Goal: Transaction & Acquisition: Purchase product/service

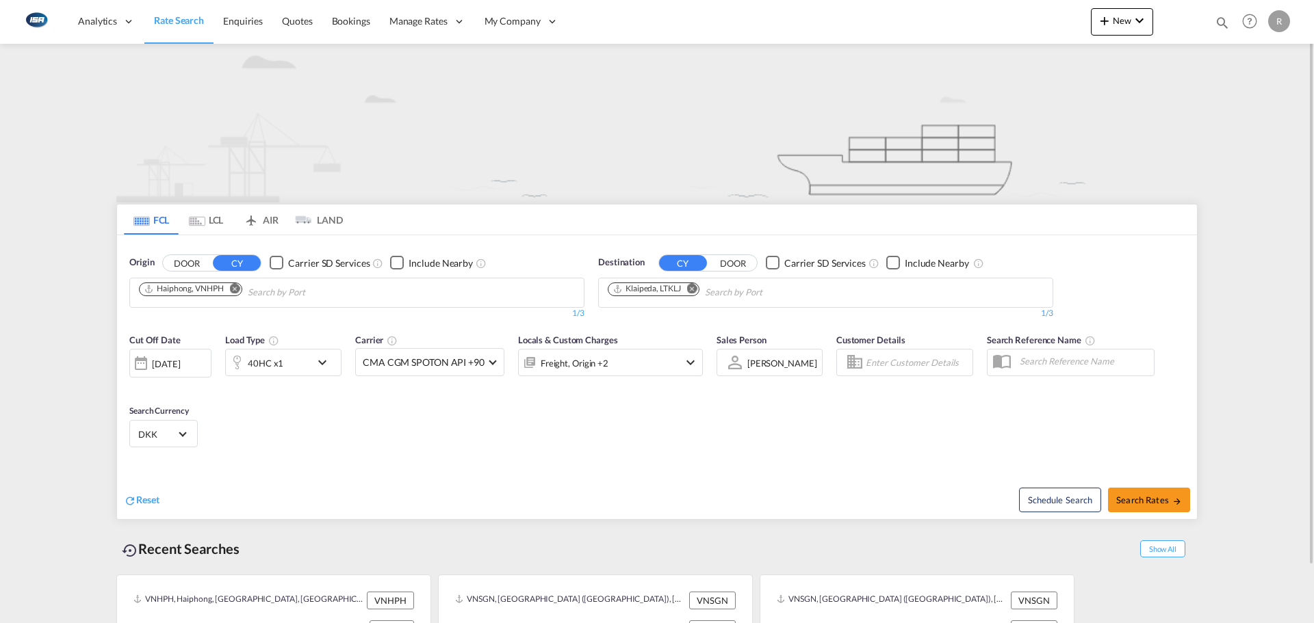
click at [218, 220] on md-tab-item "LCL" at bounding box center [206, 220] width 55 height 30
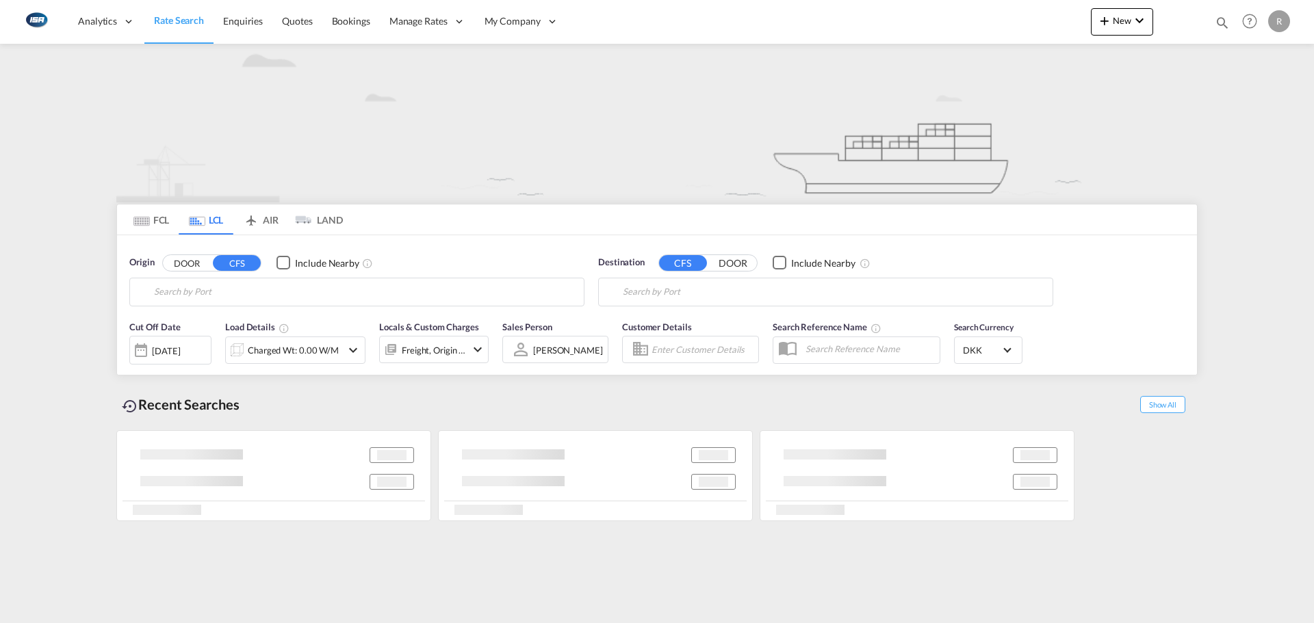
click at [152, 216] on md-tab-item "FCL" at bounding box center [151, 220] width 55 height 30
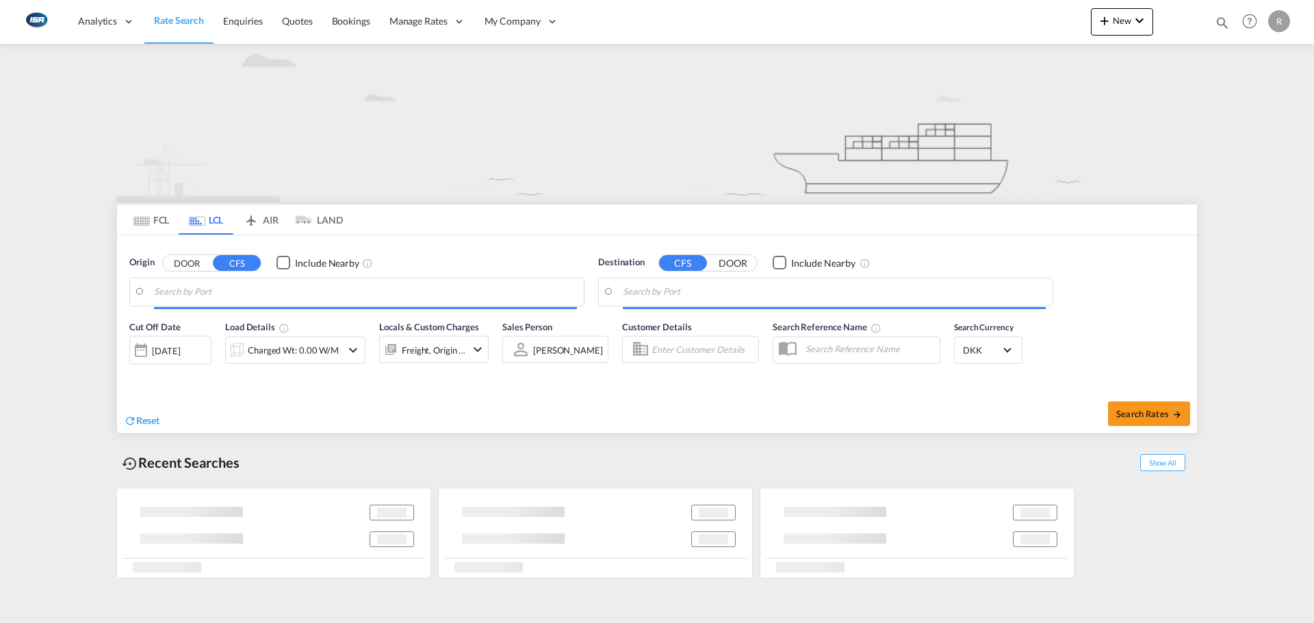
type input "Ningbo, ZJ, CNNGB"
type input "[GEOGRAPHIC_DATA] ([GEOGRAPHIC_DATA]), DKCPH"
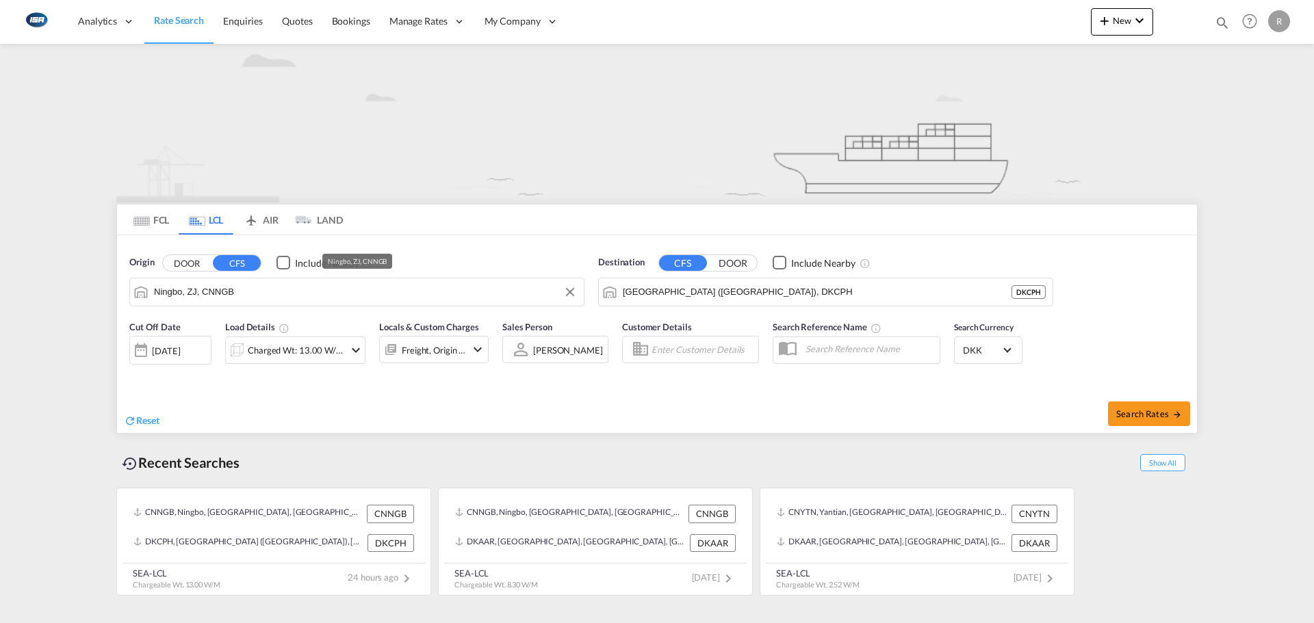
click at [257, 285] on input "Ningbo, ZJ, CNNGB" at bounding box center [365, 292] width 423 height 21
click at [155, 218] on md-tab-item "FCL" at bounding box center [151, 220] width 55 height 30
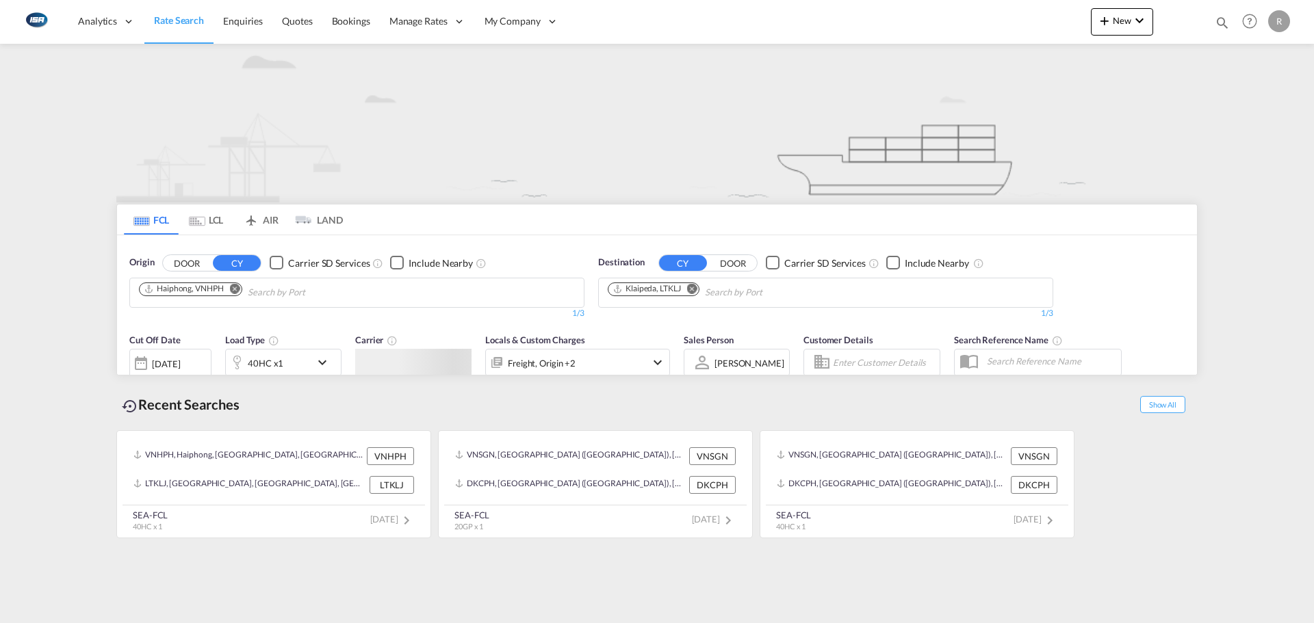
click at [284, 287] on input "Search by Port" at bounding box center [313, 293] width 130 height 22
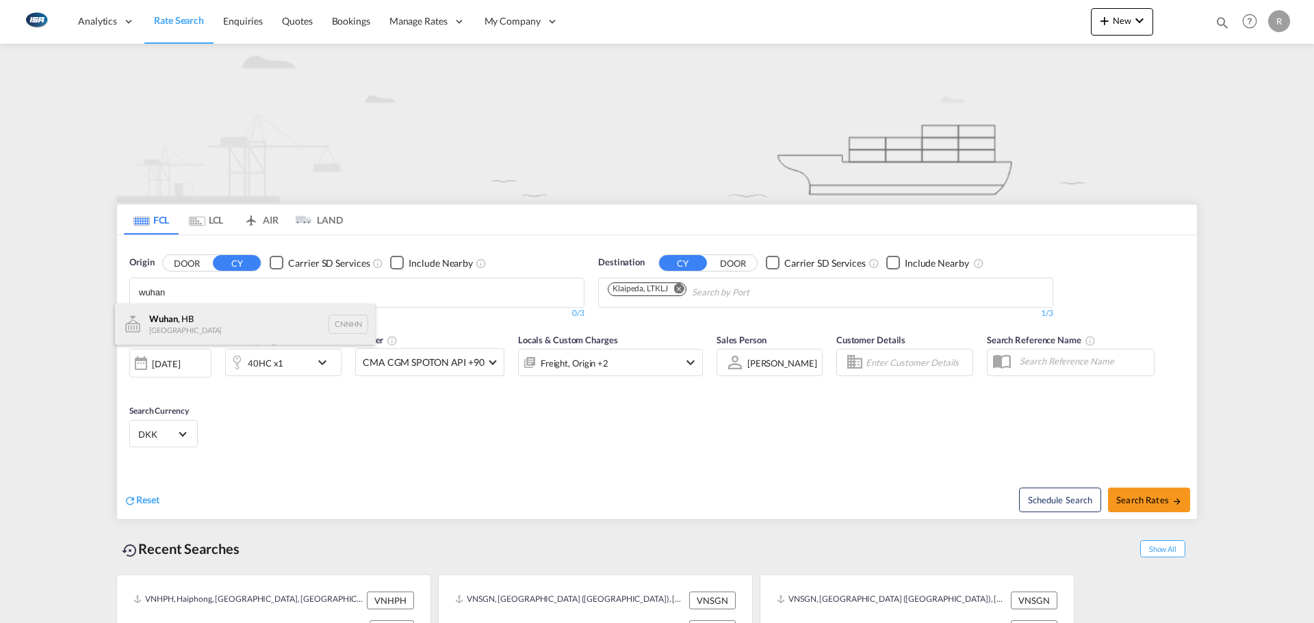
type input "wuhan"
click at [242, 324] on div "Wuhan , HB China CNNHN" at bounding box center [245, 324] width 260 height 41
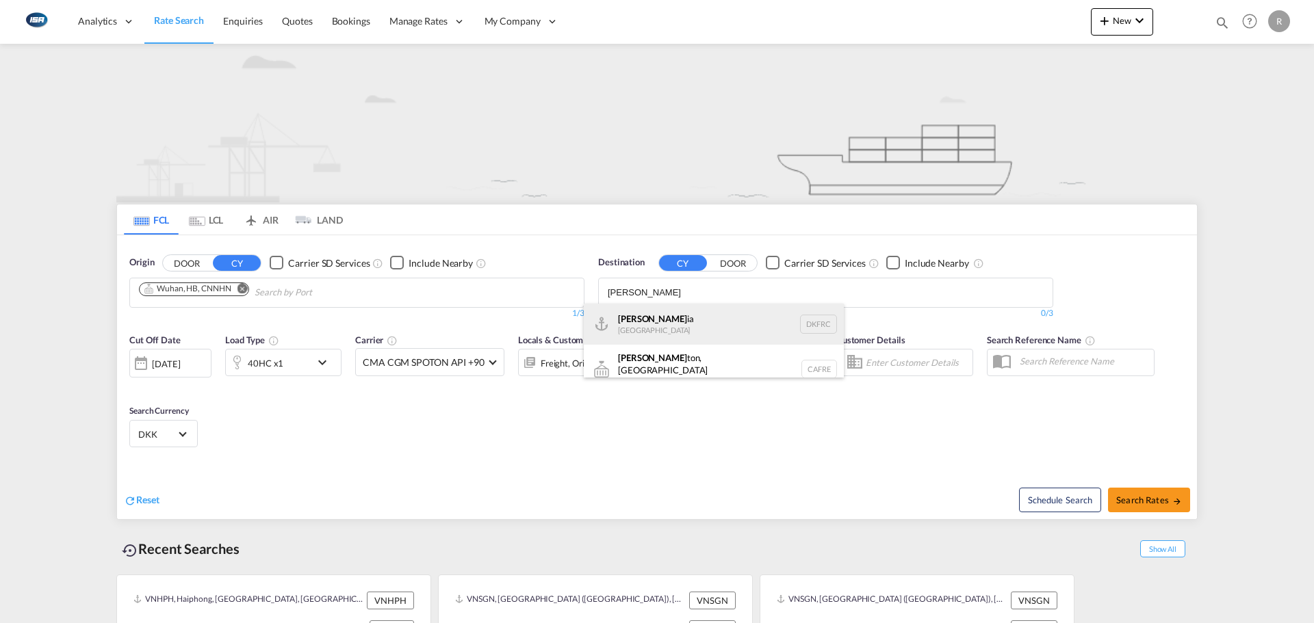
type input "[PERSON_NAME]"
click at [690, 332] on div "[PERSON_NAME] ia [GEOGRAPHIC_DATA] DKFRC" at bounding box center [714, 324] width 260 height 41
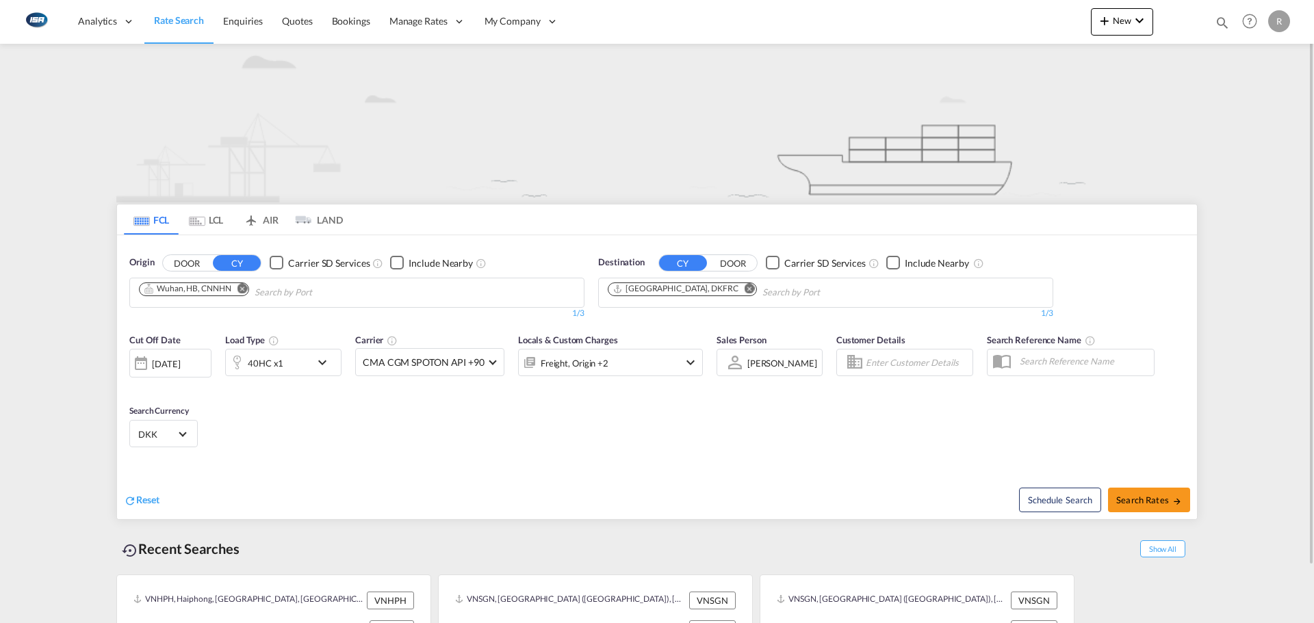
click at [259, 366] on div "40HC x1" at bounding box center [266, 363] width 36 height 19
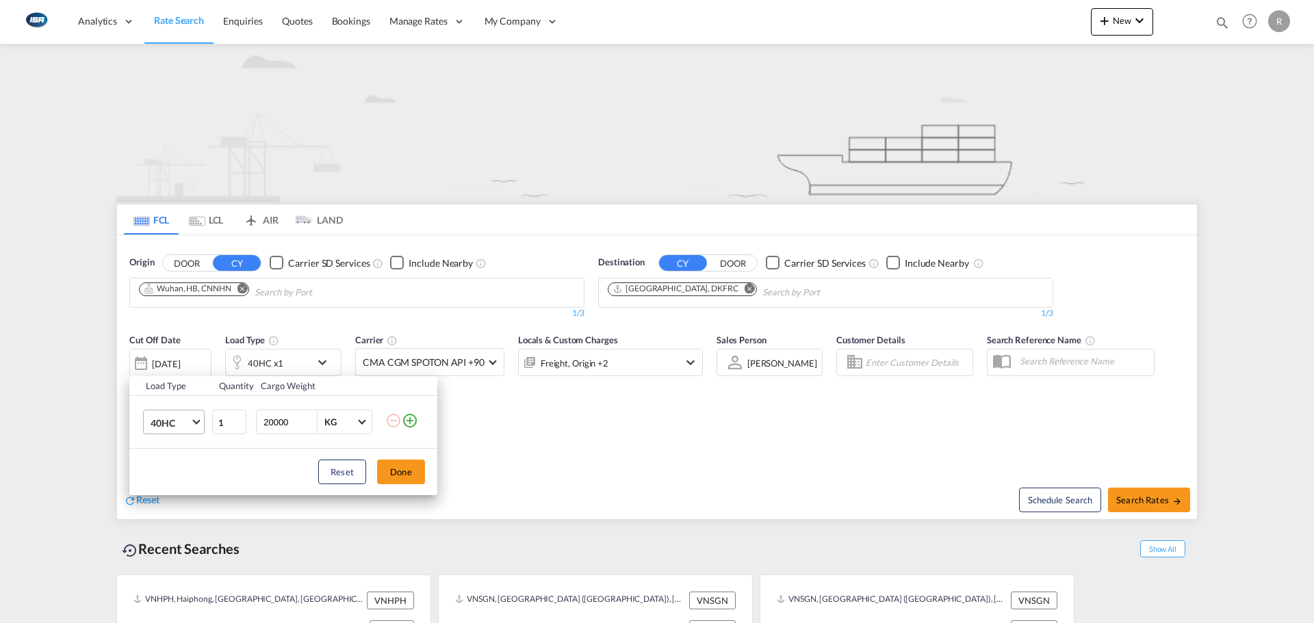
click at [204, 421] on md-select "40HC 20GP 40GP 40HC 45HC 20RE 40RE 40HR 20OT 40OT 20FR 40FR 40NR 20NR 45S 20TK …" at bounding box center [174, 422] width 62 height 25
click at [192, 421] on md-option "40HC" at bounding box center [186, 422] width 93 height 33
click at [180, 351] on div "Load Type Quantity Cargo Weight 40HC 1 20000 KG KG Load type addition is restri…" at bounding box center [657, 311] width 1314 height 623
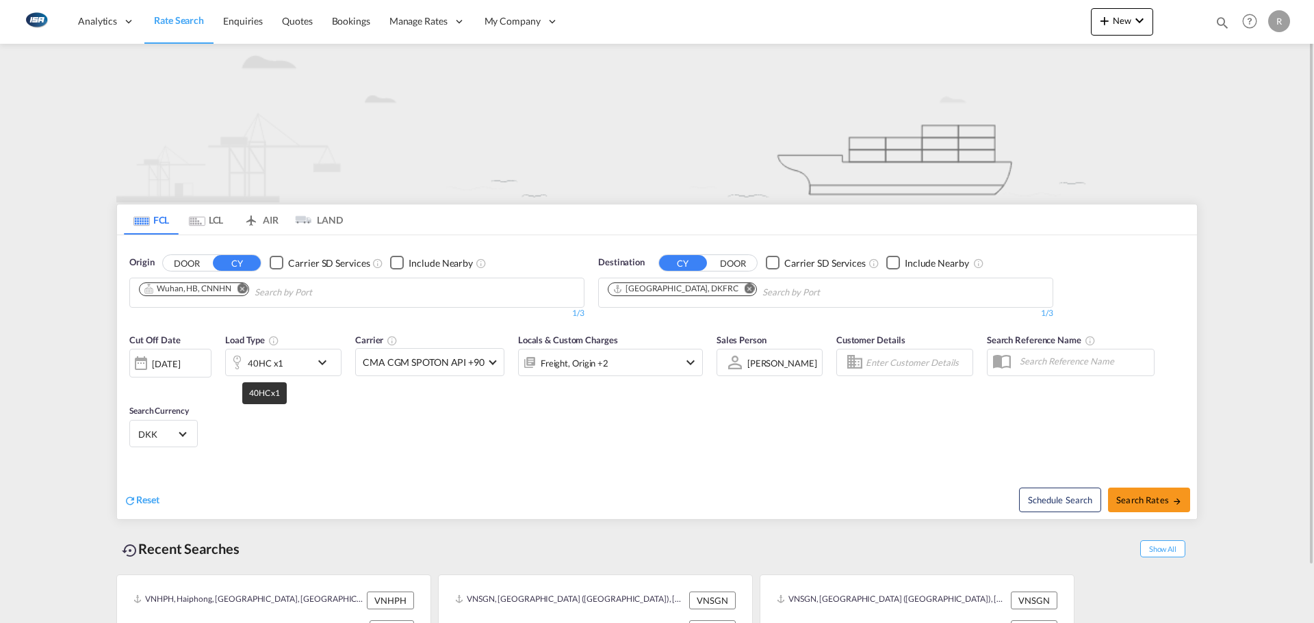
click at [309, 361] on div "40HC x1" at bounding box center [268, 362] width 85 height 27
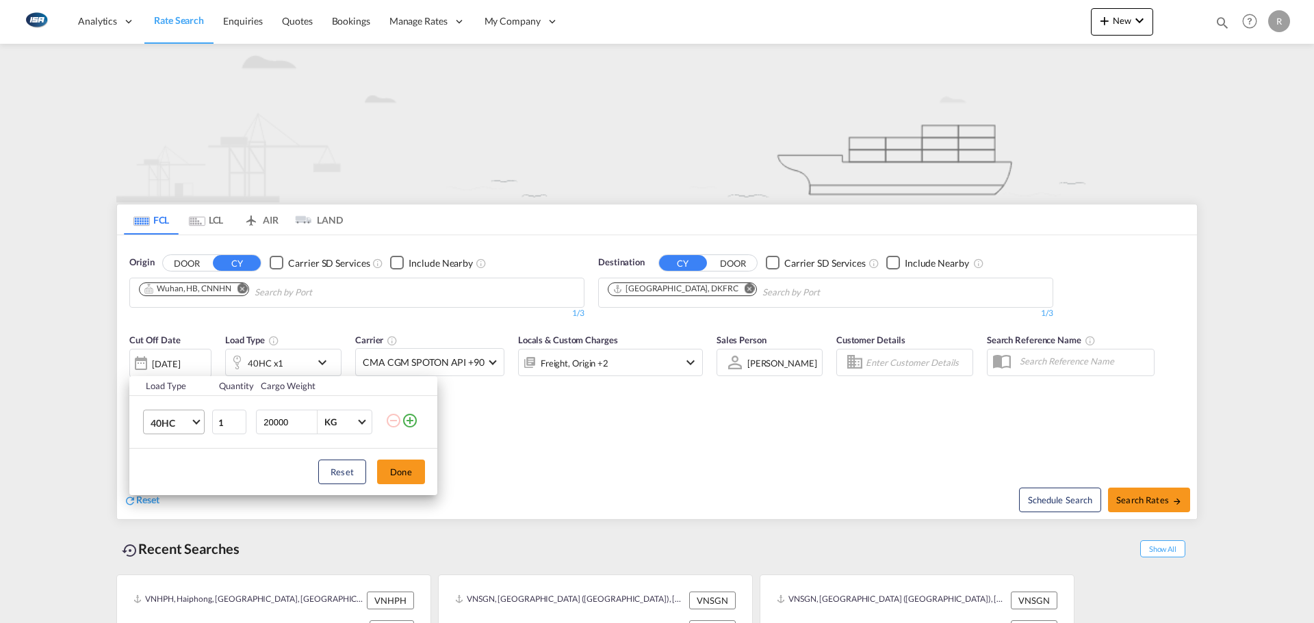
click at [185, 424] on span "40HC" at bounding box center [171, 424] width 40 height 14
click at [183, 353] on md-option "20GP" at bounding box center [186, 357] width 93 height 33
drag, startPoint x: 295, startPoint y: 421, endPoint x: 261, endPoint y: 426, distance: 33.8
click at [267, 424] on input "20000" at bounding box center [289, 422] width 55 height 23
type input "27000"
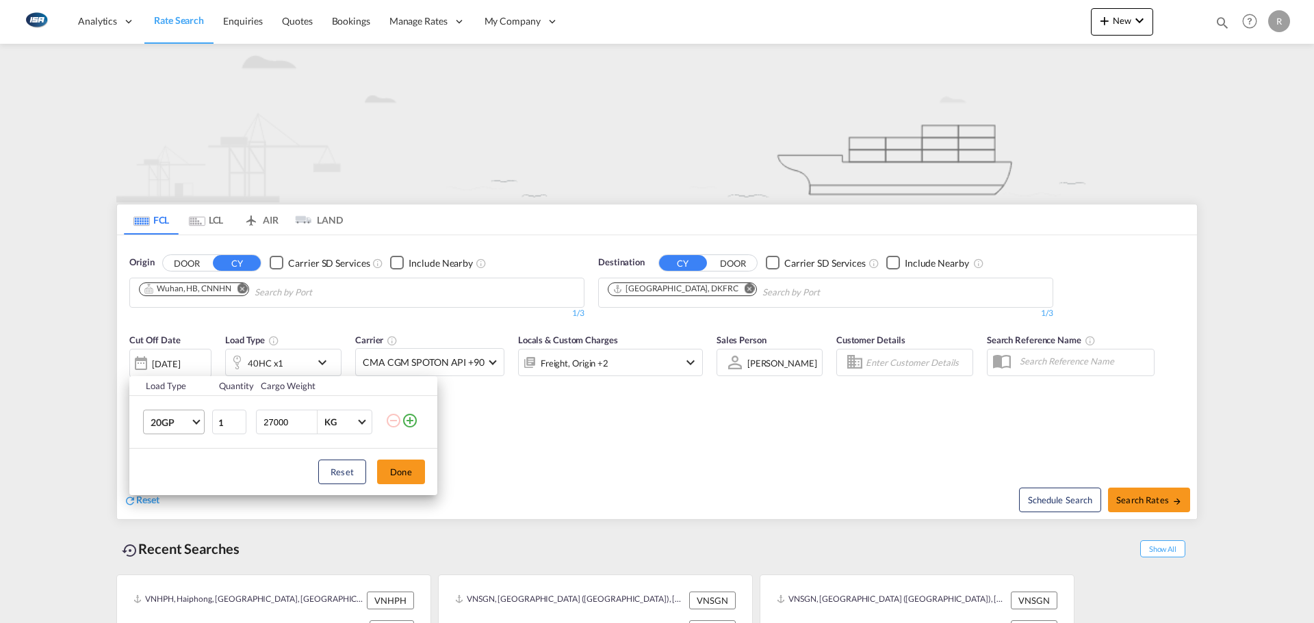
click at [385, 455] on div "Reset Done" at bounding box center [283, 472] width 308 height 47
click at [411, 482] on button "Done" at bounding box center [401, 472] width 48 height 25
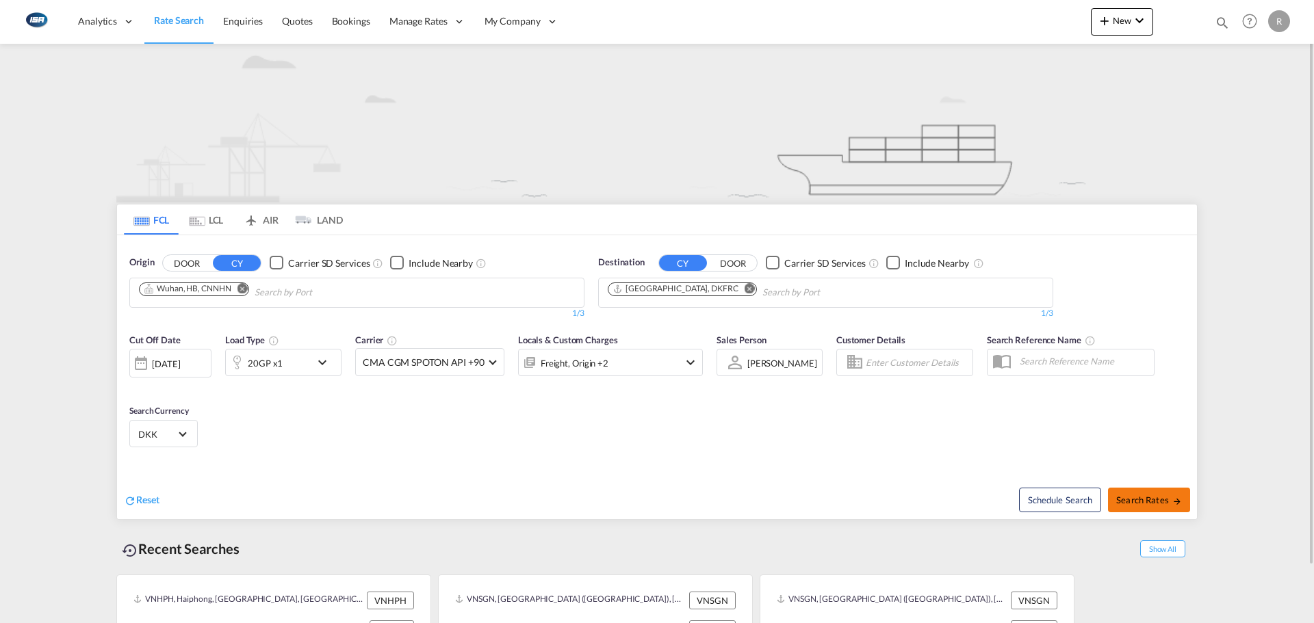
click at [1146, 493] on button "Search Rates" at bounding box center [1149, 500] width 82 height 25
type input "CNNHN to DKFRC / [DATE]"
